Goal: Task Accomplishment & Management: Complete application form

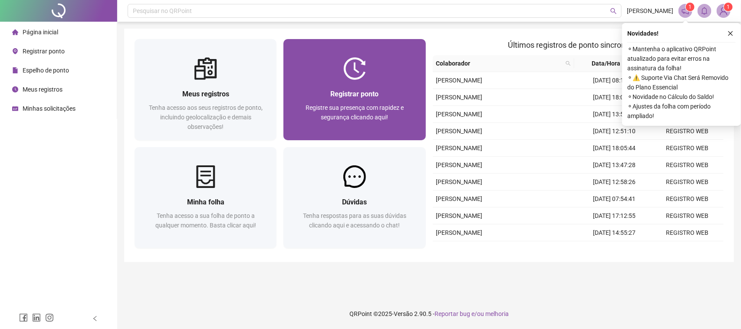
click at [346, 87] on div "Registrar ponto Registre sua presença com rapidez e segurança clicando aqui!" at bounding box center [354, 110] width 142 height 60
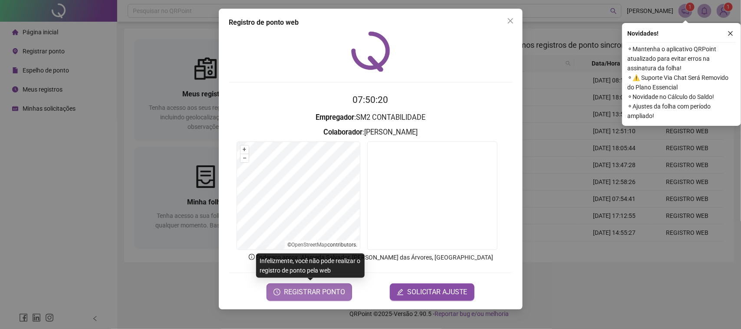
click at [309, 298] on button "REGISTRAR PONTO" at bounding box center [309, 291] width 86 height 17
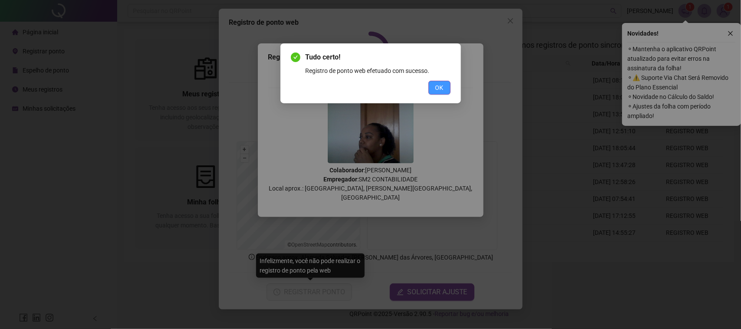
click at [443, 88] on span "OK" at bounding box center [439, 88] width 8 height 10
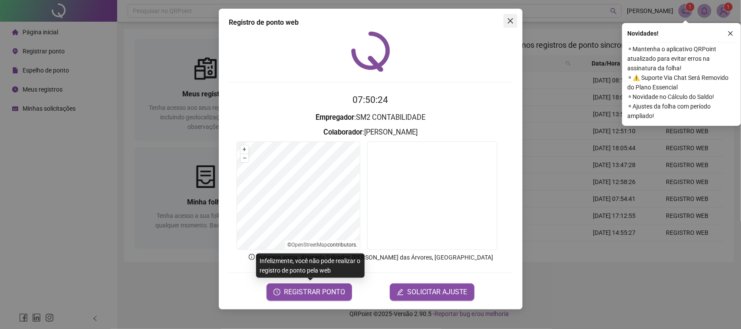
click at [509, 20] on icon "close" at bounding box center [509, 20] width 5 height 5
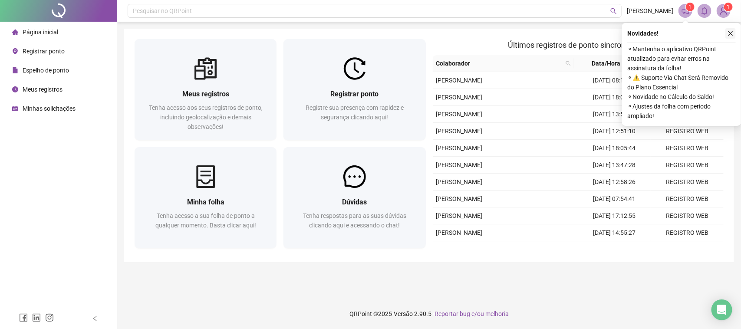
click at [730, 34] on icon "close" at bounding box center [730, 33] width 6 height 6
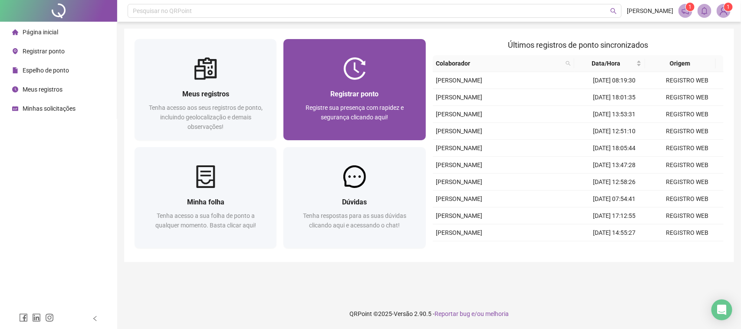
click at [376, 101] on div "Registrar ponto Registre sua presença com rapidez e segurança clicando aqui!" at bounding box center [354, 110] width 121 height 43
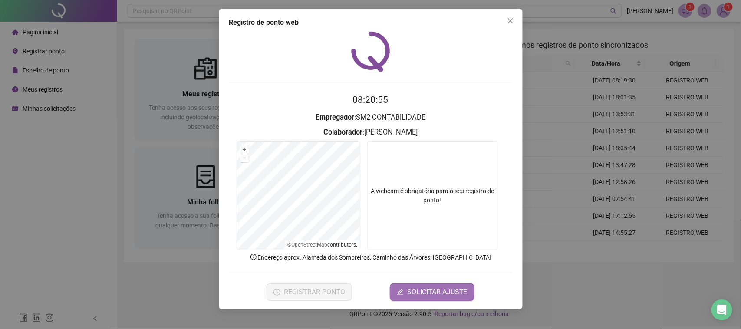
click at [434, 292] on span "SOLICITAR AJUSTE" at bounding box center [437, 292] width 60 height 10
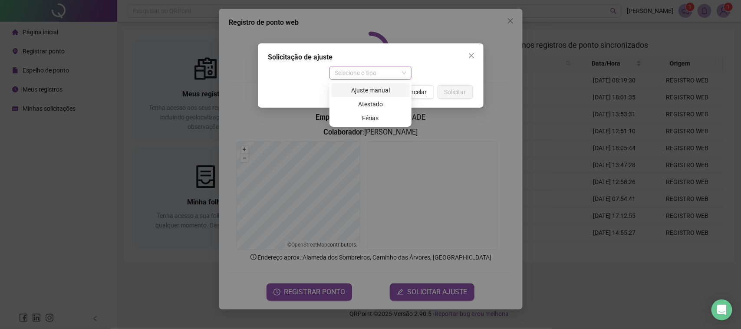
click at [370, 75] on span "Selecione o tipo" at bounding box center [371, 72] width 72 height 13
click at [381, 89] on div "Ajuste manual" at bounding box center [370, 91] width 68 height 10
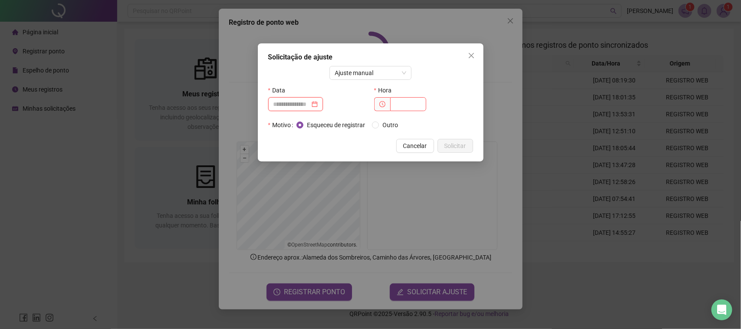
click at [303, 100] on input at bounding box center [291, 104] width 36 height 10
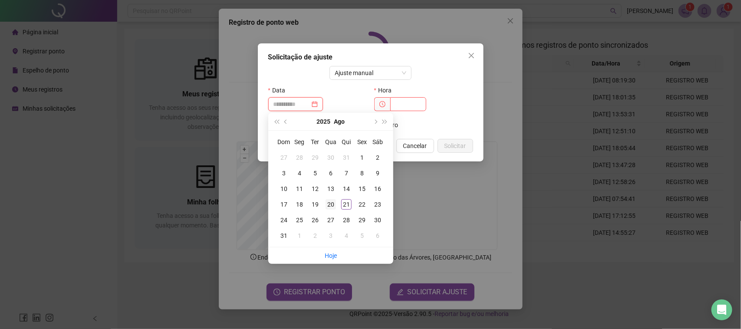
type input "**********"
click at [332, 205] on div "20" at bounding box center [331, 204] width 10 height 10
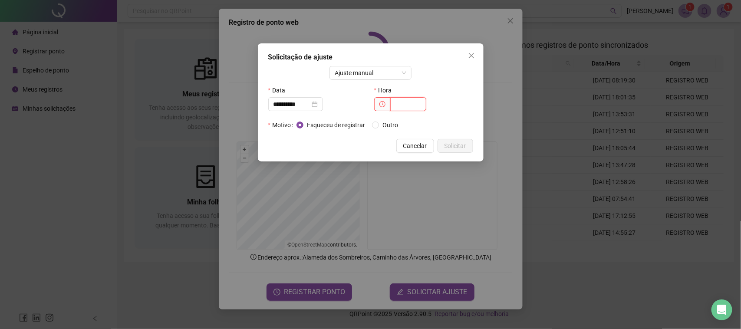
click at [402, 103] on input "text" at bounding box center [408, 104] width 36 height 14
type input "*****"
click at [386, 122] on span "Outro" at bounding box center [390, 125] width 23 height 10
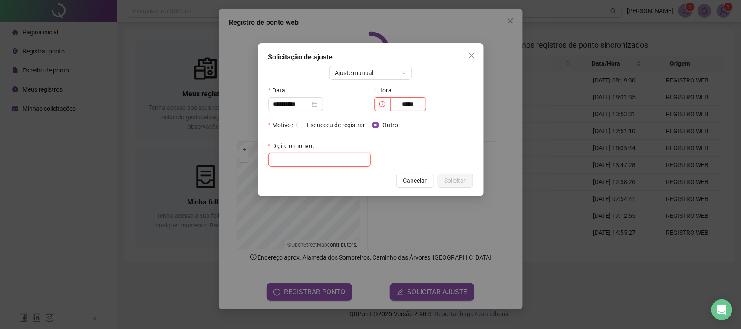
click at [330, 165] on input "text" at bounding box center [319, 160] width 102 height 14
type input "*"
type input "**********"
click at [456, 185] on span "Solicitar" at bounding box center [455, 181] width 22 height 10
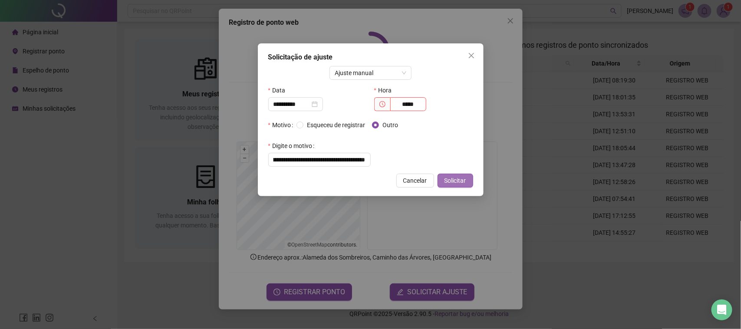
scroll to position [0, 0]
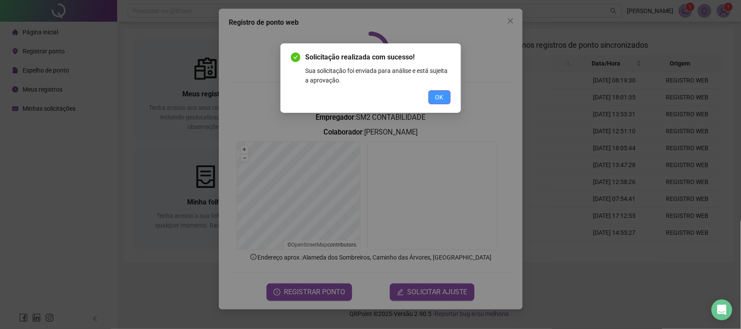
click at [446, 99] on button "OK" at bounding box center [439, 97] width 22 height 14
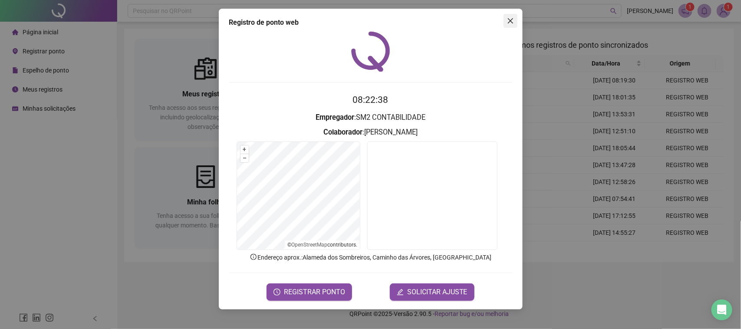
click at [512, 16] on button "Close" at bounding box center [510, 21] width 14 height 14
